Goal: Task Accomplishment & Management: Complete application form

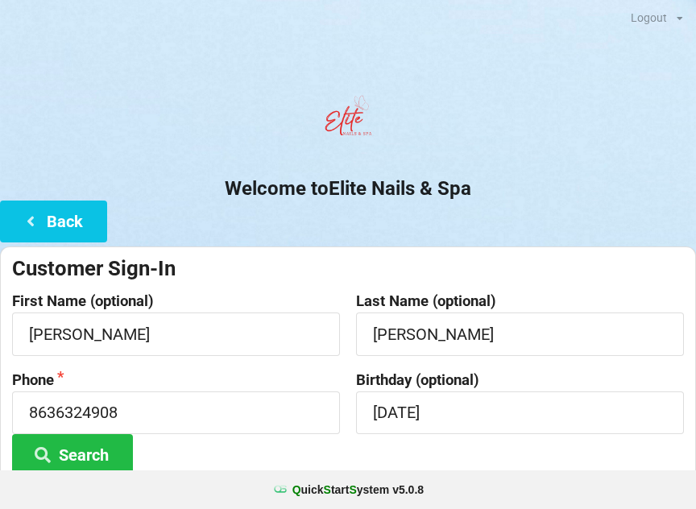
scroll to position [14, 19]
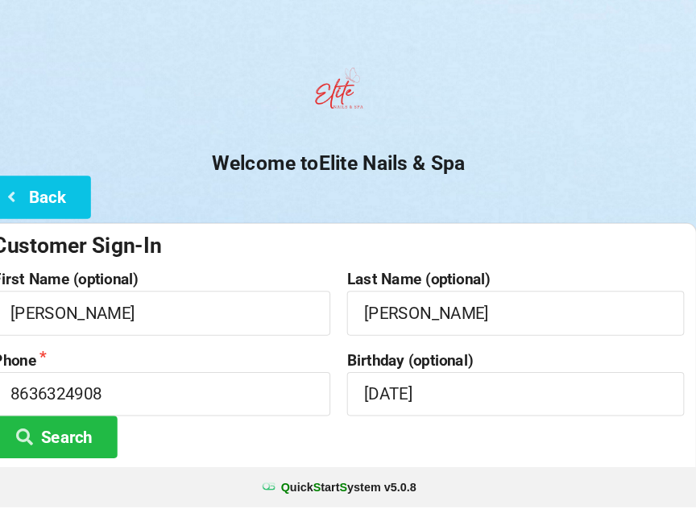
click at [35, 204] on button "Back" at bounding box center [53, 207] width 107 height 41
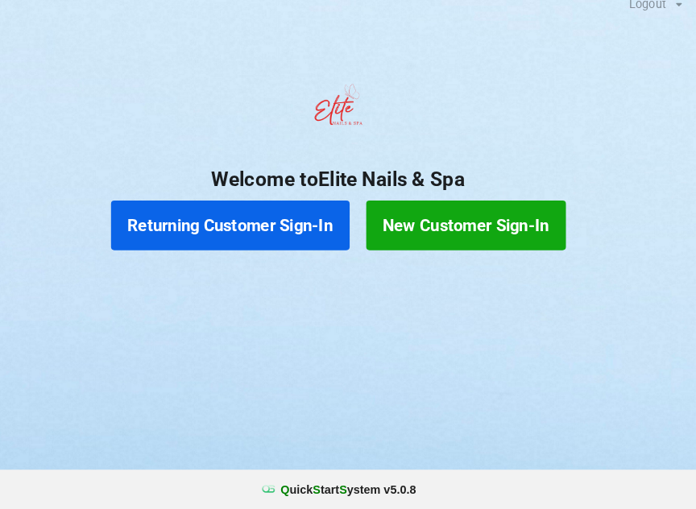
click at [225, 229] on button "Returning Customer Sign-In" at bounding box center [243, 233] width 232 height 48
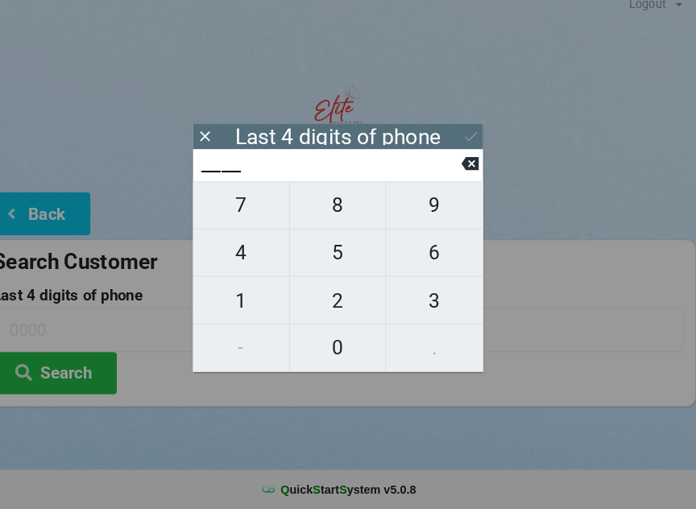
click at [426, 248] on span "6" at bounding box center [442, 260] width 94 height 34
type input "6___"
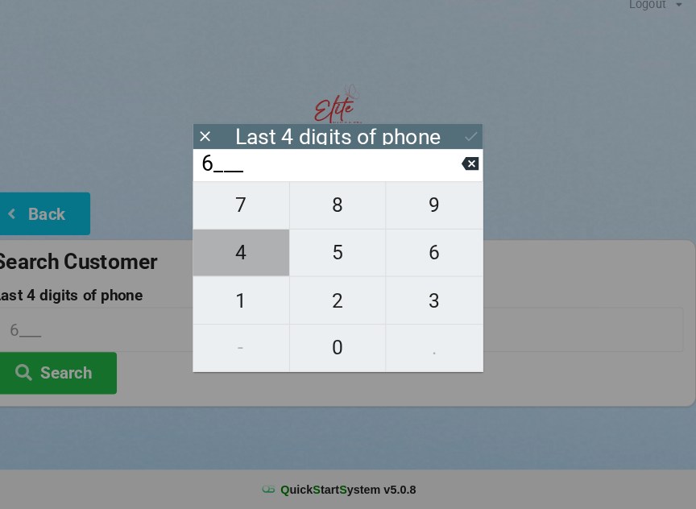
click at [231, 259] on span "4" at bounding box center [253, 260] width 93 height 34
type input "64__"
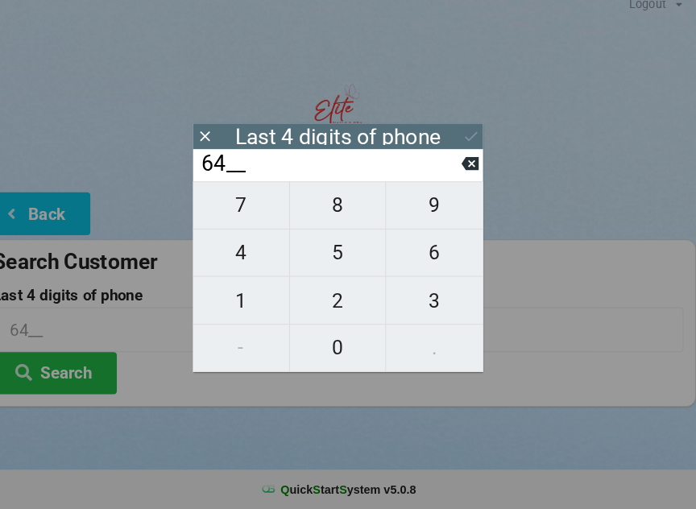
click at [225, 204] on span "7" at bounding box center [253, 214] width 93 height 34
type input "647_"
click at [416, 296] on span "3" at bounding box center [442, 306] width 94 height 34
type input "6473"
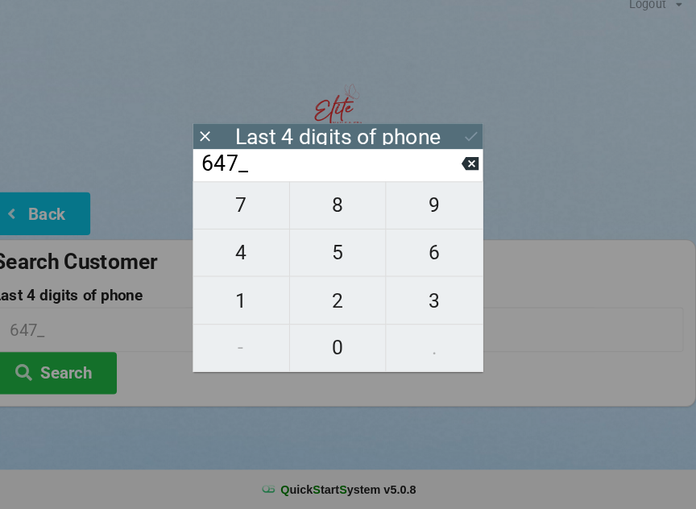
type input "6473"
click at [469, 138] on icon at bounding box center [477, 146] width 17 height 17
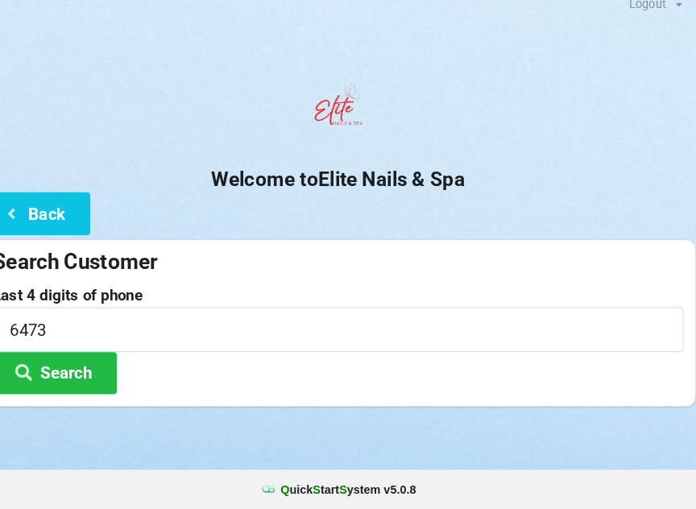
click at [81, 371] on button "Search" at bounding box center [72, 376] width 121 height 41
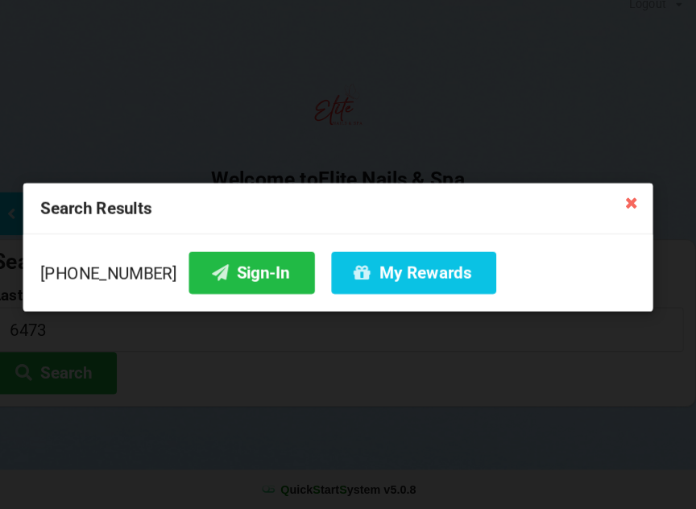
click at [212, 285] on button "Sign-In" at bounding box center [264, 279] width 122 height 41
